Goal: Task Accomplishment & Management: Manage account settings

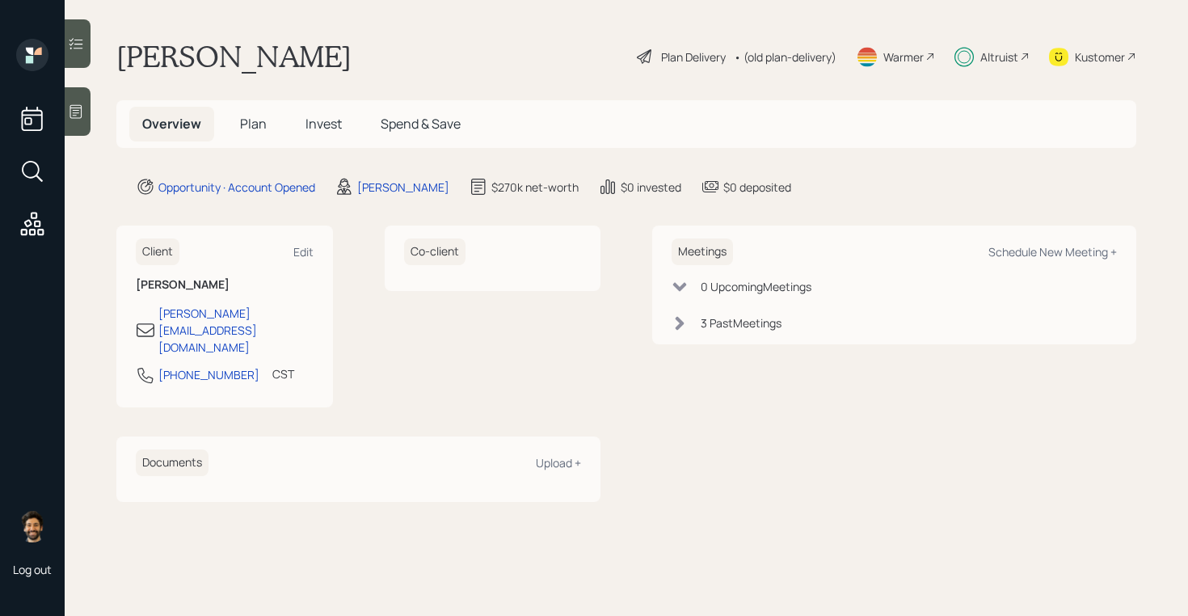
click at [337, 109] on h5 "Invest" at bounding box center [324, 124] width 62 height 35
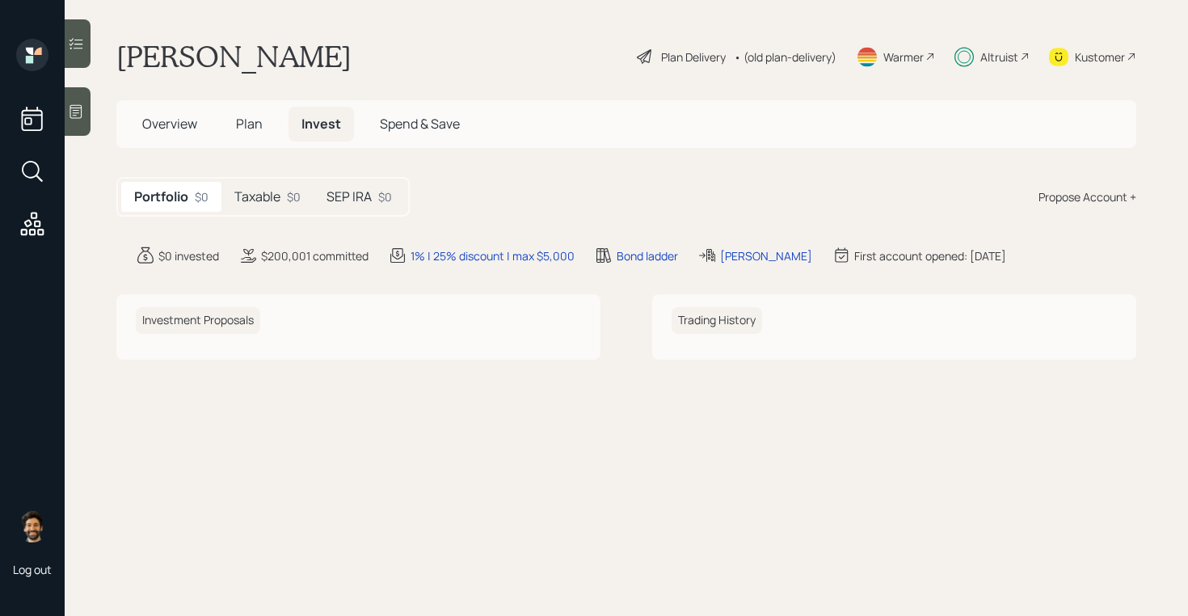
click at [267, 193] on h5 "Taxable" at bounding box center [257, 196] width 46 height 15
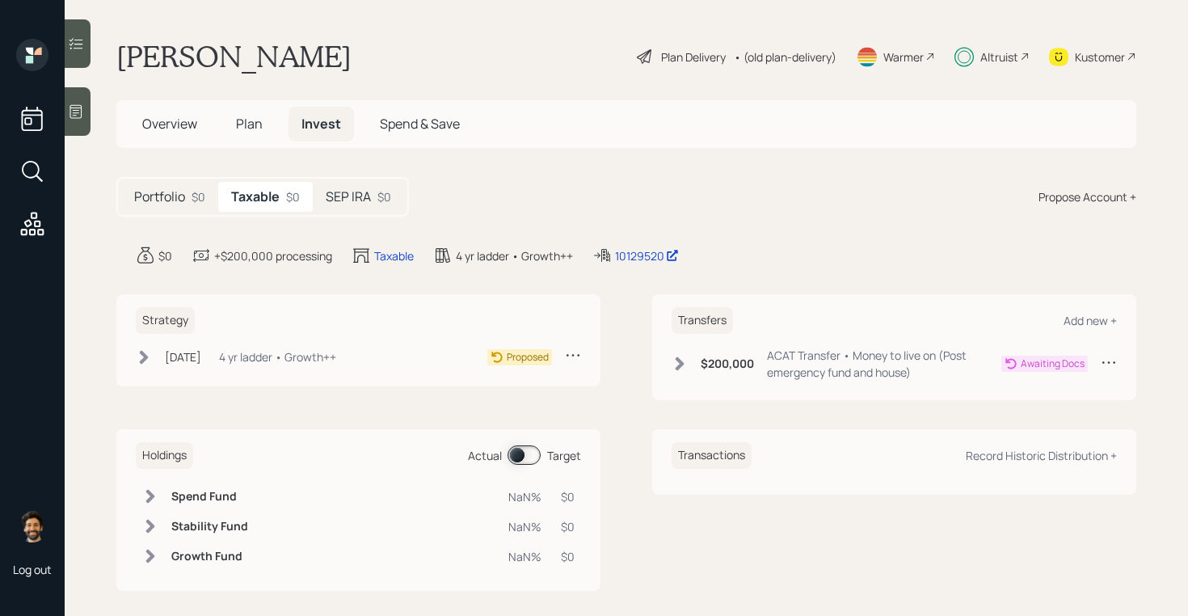
click at [575, 356] on icon at bounding box center [573, 355] width 16 height 16
click at [533, 405] on div "Cancel Strategy" at bounding box center [523, 401] width 116 height 15
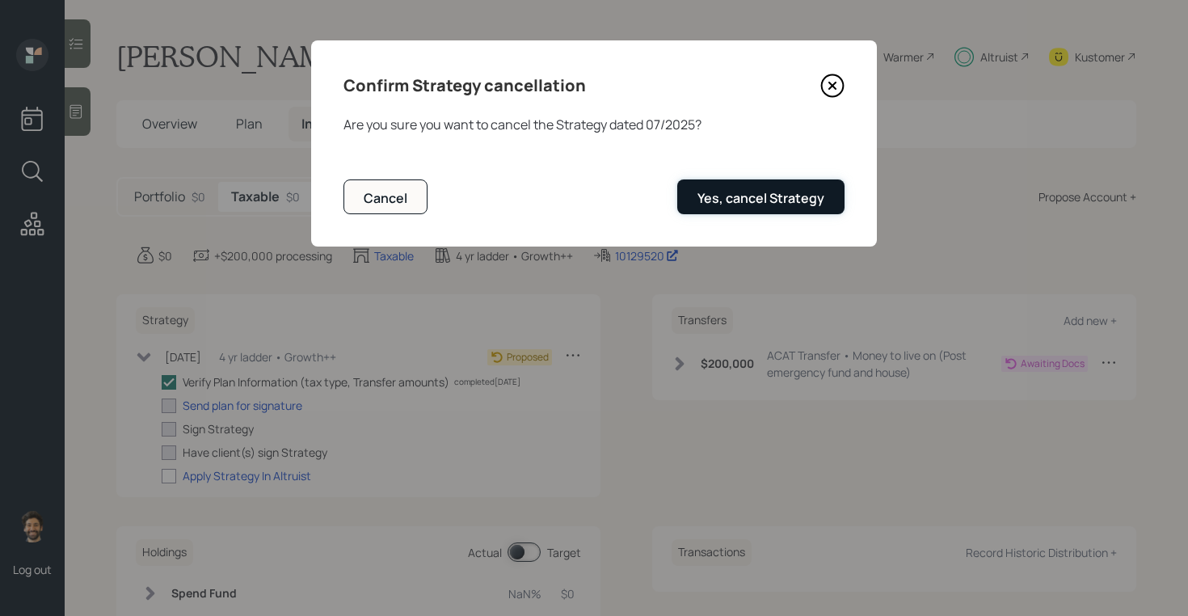
click at [763, 200] on div "Yes, cancel Strategy" at bounding box center [760, 198] width 127 height 18
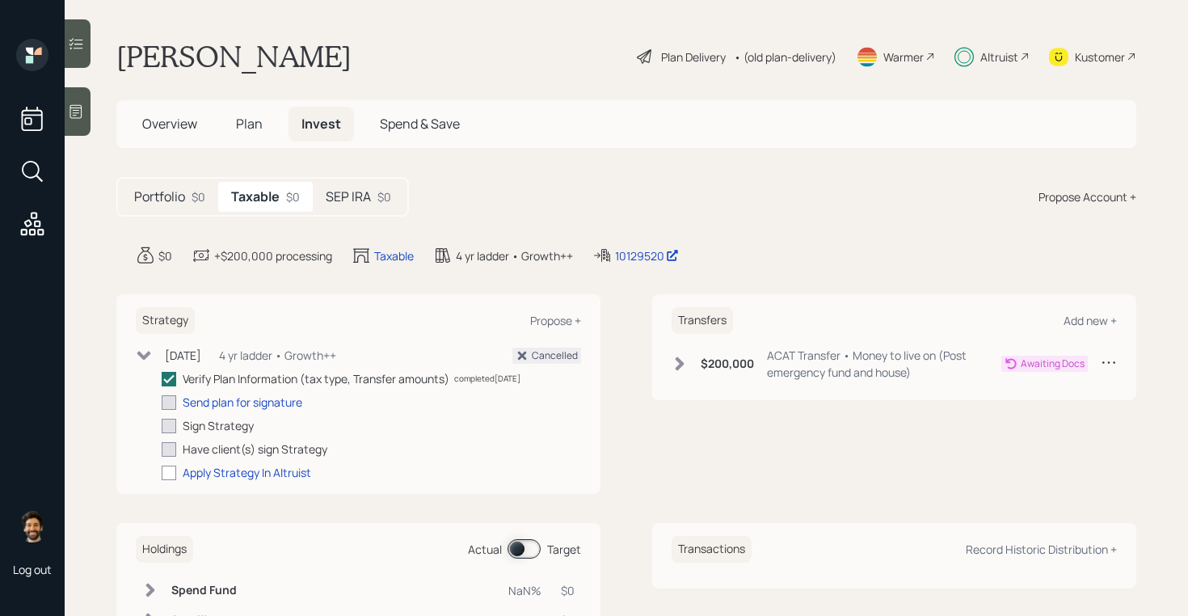
click at [1101, 367] on icon at bounding box center [1109, 362] width 16 height 16
click at [1035, 412] on div "Cancel Transfer" at bounding box center [1058, 408] width 116 height 15
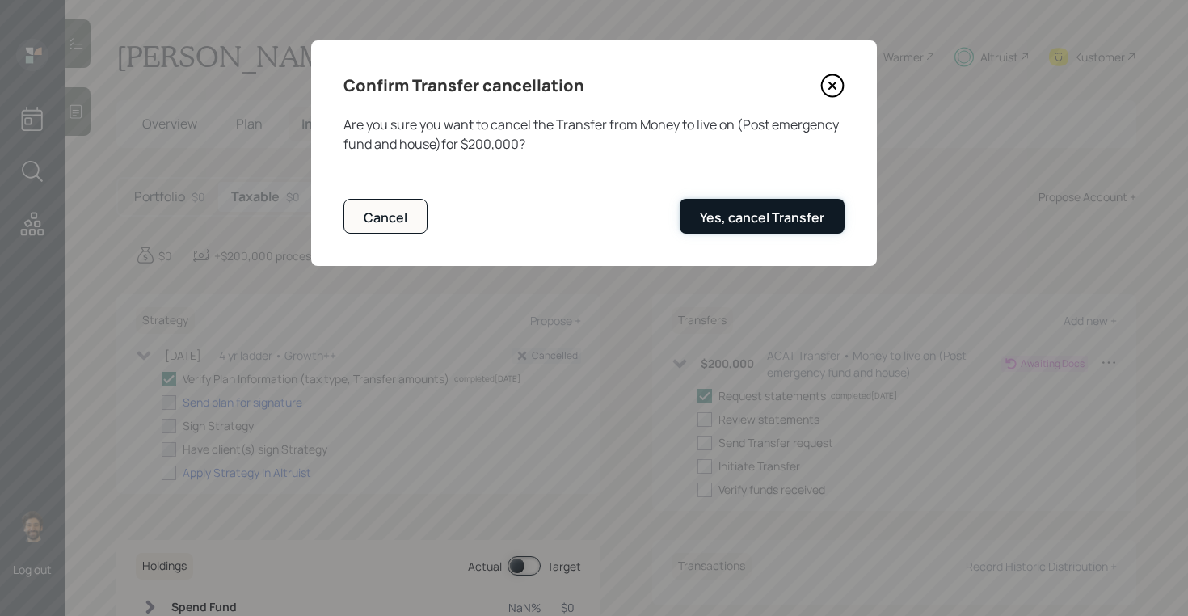
click at [768, 215] on div "Yes, cancel Transfer" at bounding box center [762, 217] width 124 height 18
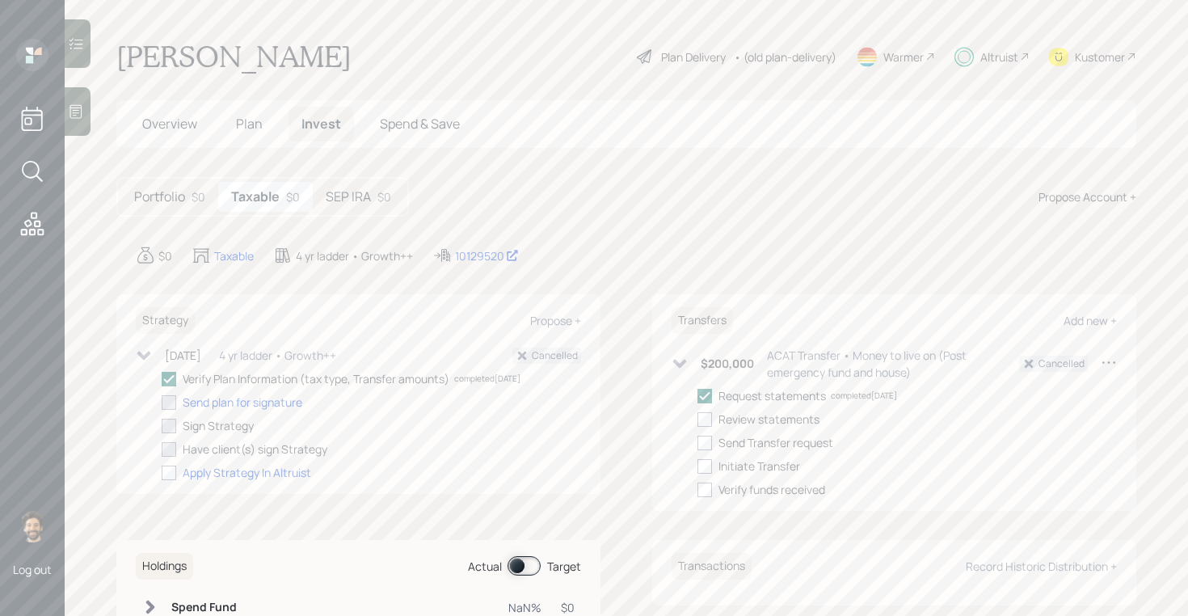
click at [390, 188] on div "$0" at bounding box center [384, 196] width 14 height 17
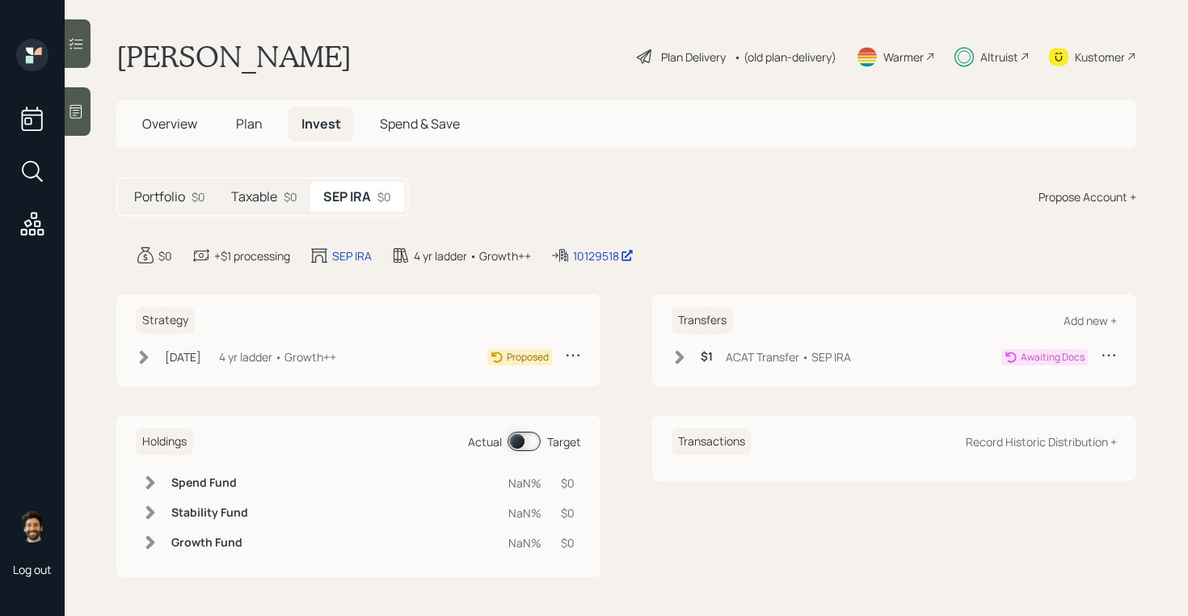
click at [1110, 343] on div "Transfers Add new + $1 ACAT Transfer • SEP IRA Awaiting Docs" at bounding box center [894, 340] width 484 height 92
click at [1110, 355] on icon at bounding box center [1109, 355] width 16 height 16
click at [1032, 402] on div "Cancel Transfer" at bounding box center [1058, 401] width 116 height 15
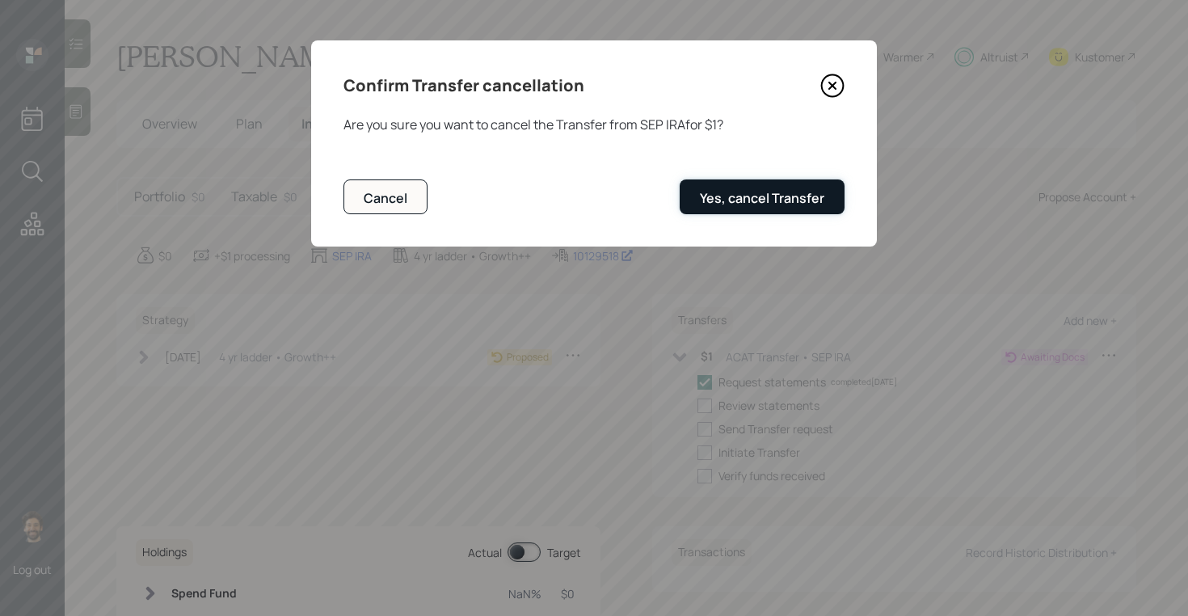
click at [761, 195] on div "Yes, cancel Transfer" at bounding box center [762, 198] width 124 height 18
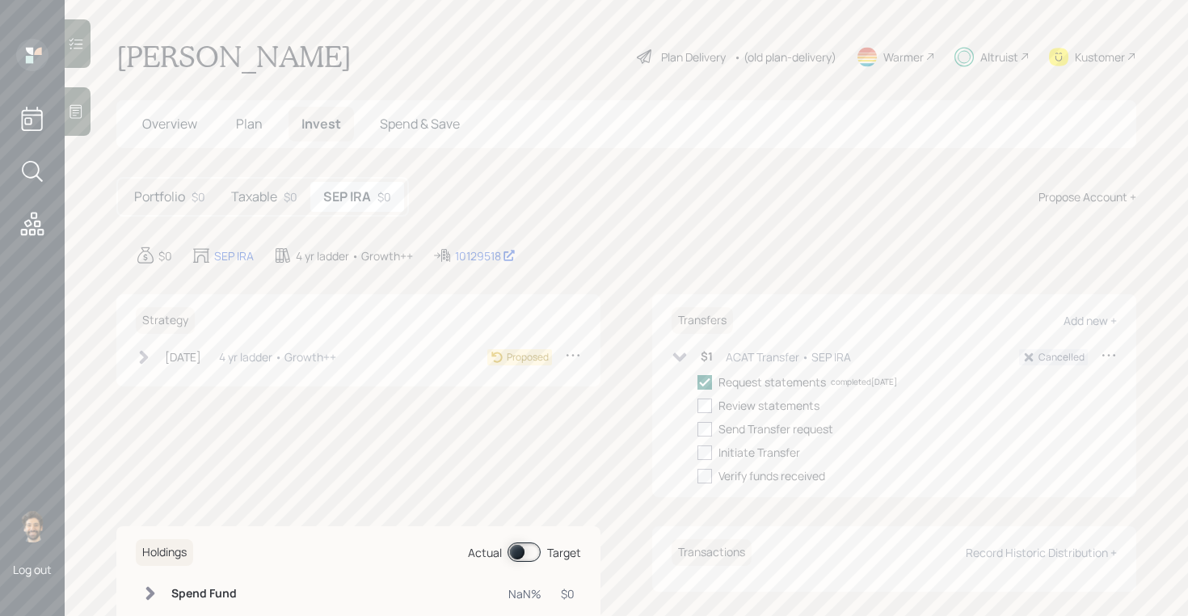
click at [570, 354] on icon at bounding box center [573, 355] width 16 height 16
click at [526, 402] on div "Cancel Strategy" at bounding box center [523, 401] width 116 height 15
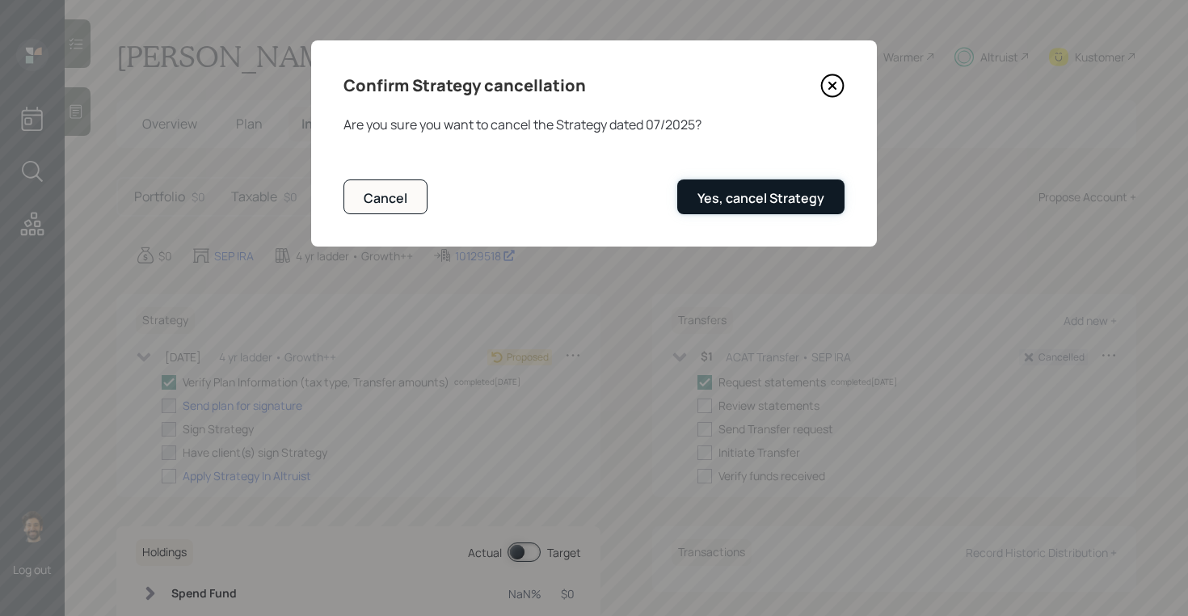
click at [742, 209] on button "Yes, cancel Strategy" at bounding box center [760, 196] width 167 height 35
